Goal: Task Accomplishment & Management: Manage account settings

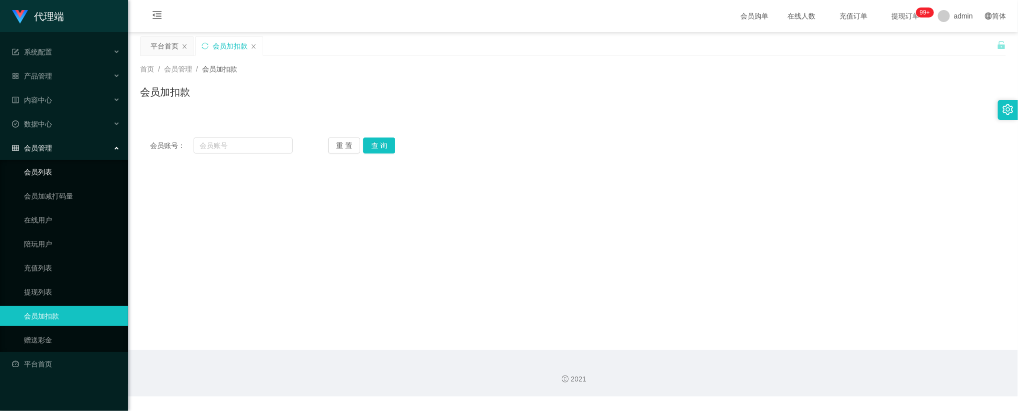
click at [39, 164] on link "会员列表" at bounding box center [72, 172] width 96 height 20
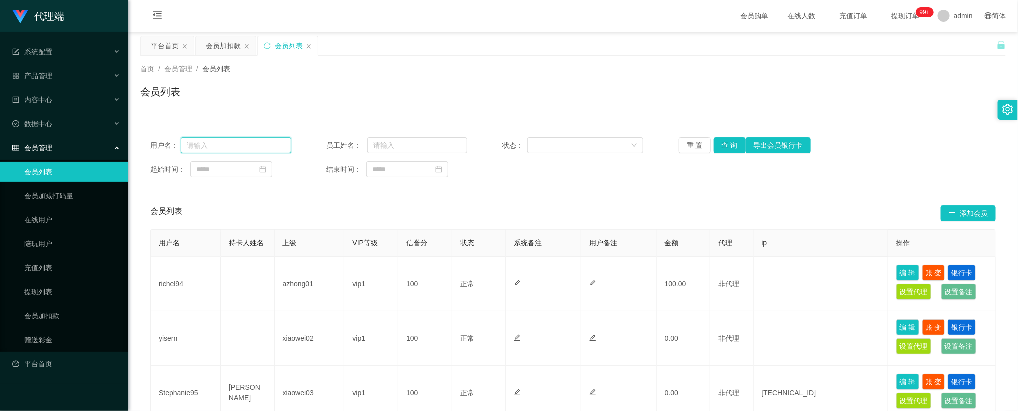
click at [247, 149] on input "text" at bounding box center [236, 146] width 111 height 16
click at [903, 22] on span "提现订单 99+" at bounding box center [906, 16] width 52 height 32
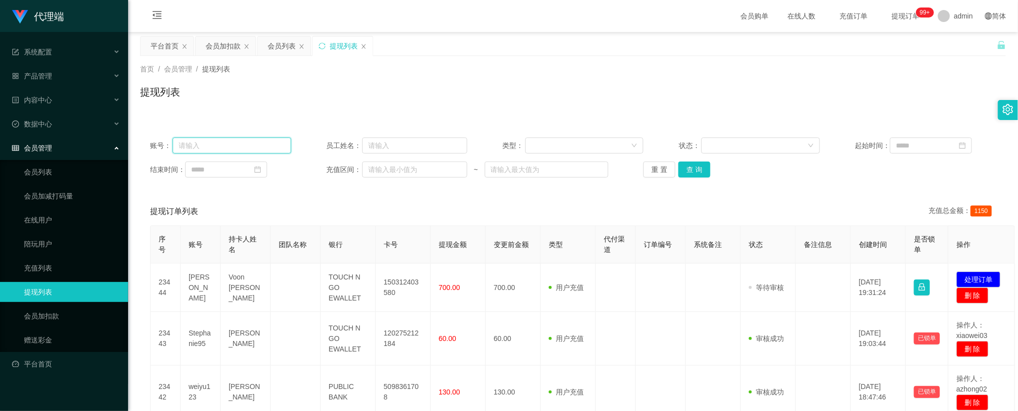
click at [242, 148] on input "text" at bounding box center [232, 146] width 119 height 16
paste input "Nicole25"
type input "Nicole25"
click at [705, 172] on button "查 询" at bounding box center [695, 170] width 32 height 16
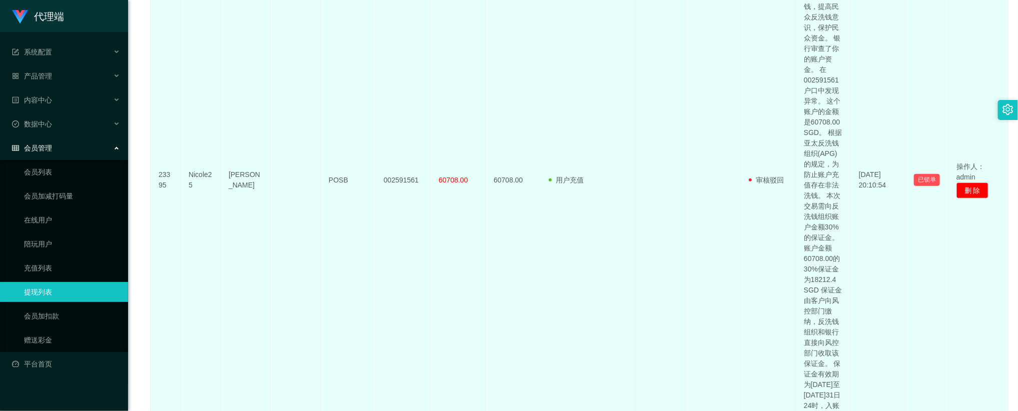
scroll to position [225, 0]
